Goal: Information Seeking & Learning: Learn about a topic

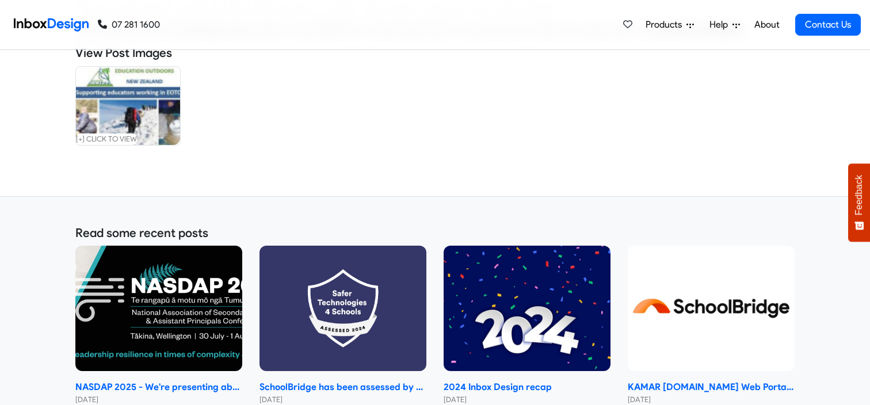
scroll to position [383, 0]
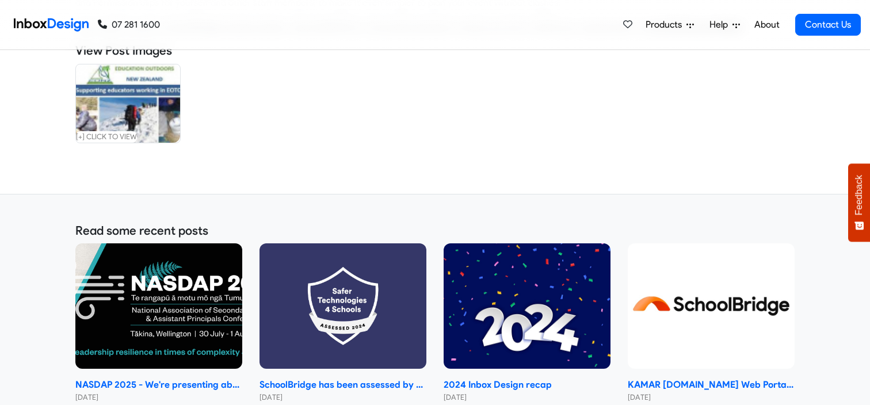
click at [154, 105] on img at bounding box center [128, 103] width 104 height 78
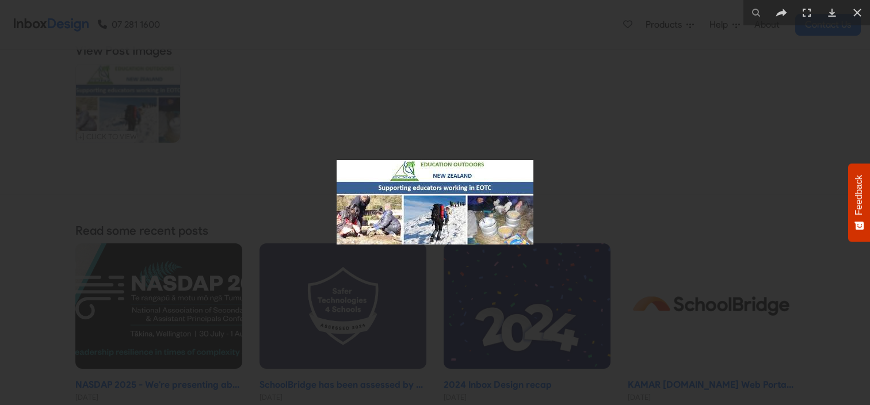
click at [188, 152] on div at bounding box center [435, 202] width 870 height 405
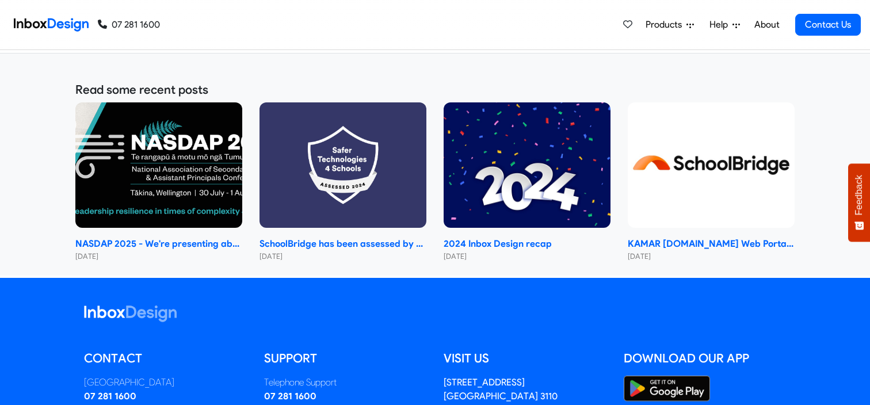
scroll to position [525, 0]
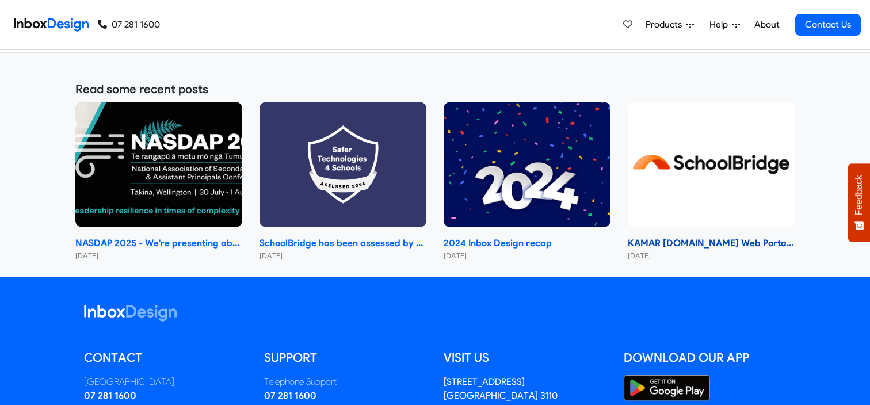
click at [728, 193] on img at bounding box center [711, 164] width 167 height 125
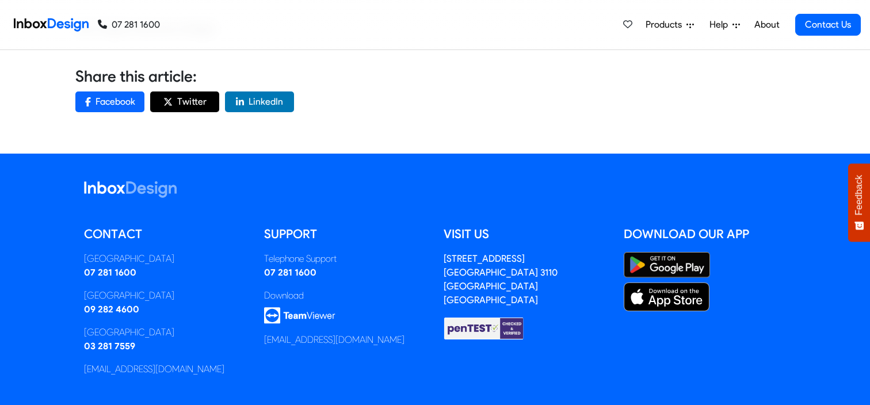
scroll to position [1582, 0]
